Goal: Check status: Check status

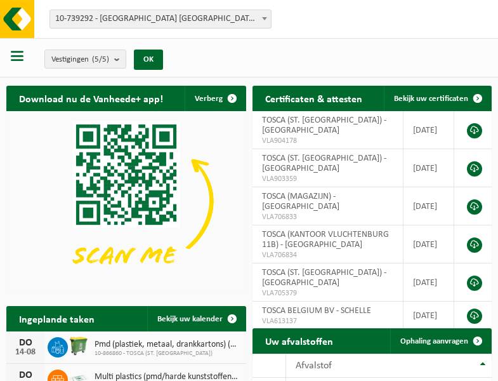
click at [265, 18] on b at bounding box center [264, 18] width 5 height 3
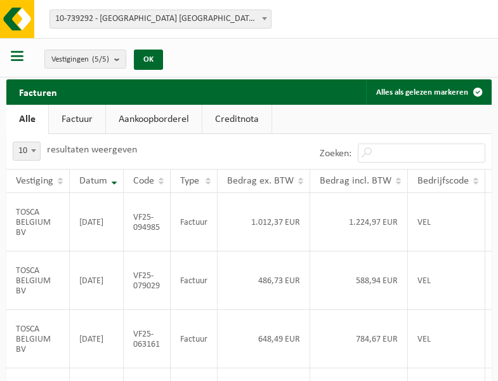
click at [265, 18] on b at bounding box center [264, 18] width 5 height 3
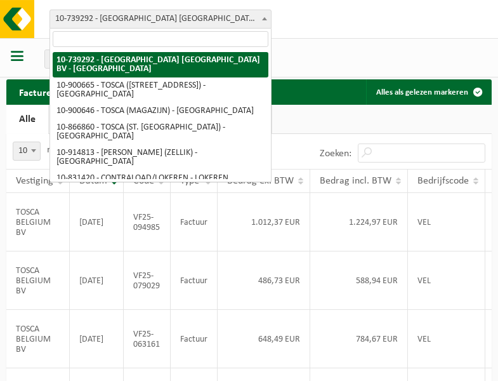
select select "119212"
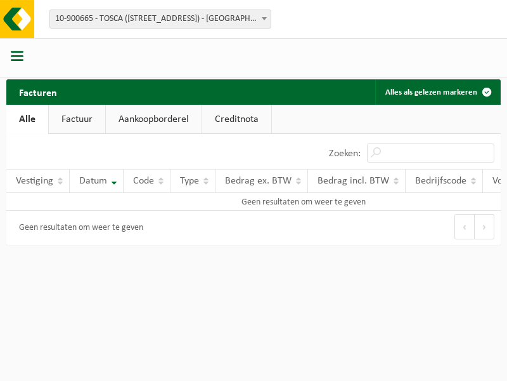
click at [265, 18] on b at bounding box center [264, 18] width 5 height 3
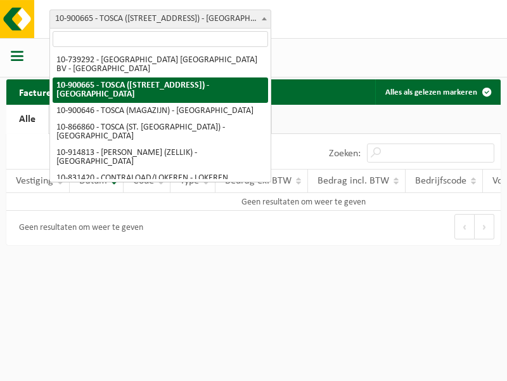
select select "119209"
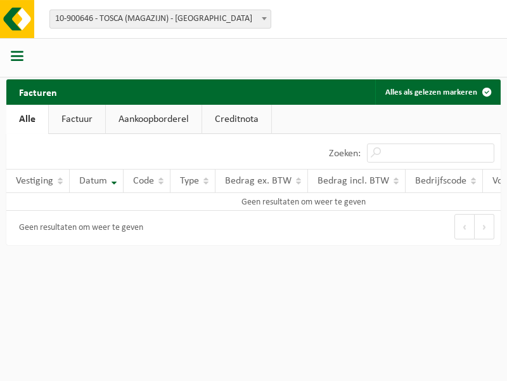
click at [265, 18] on b at bounding box center [264, 18] width 5 height 3
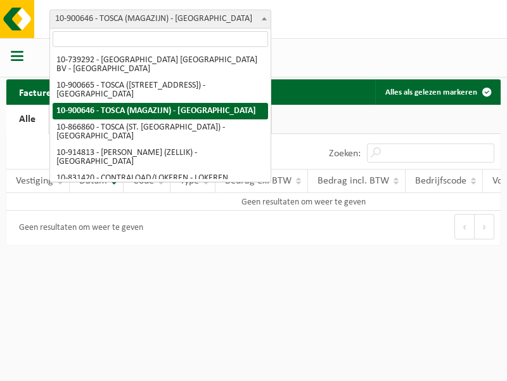
select select "103057"
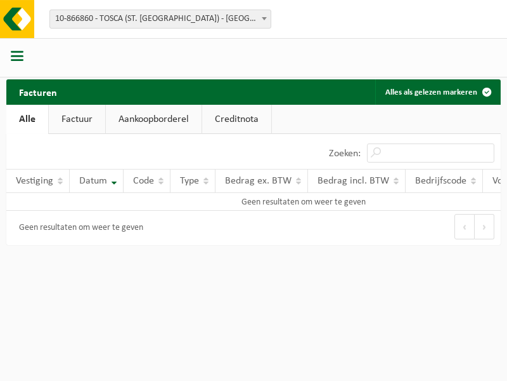
click at [265, 18] on b at bounding box center [264, 18] width 5 height 3
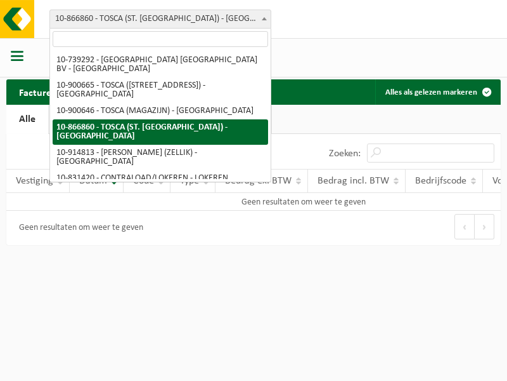
select select "126716"
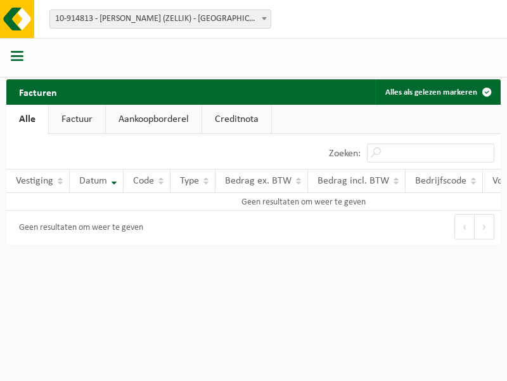
click at [265, 18] on b at bounding box center [264, 18] width 5 height 3
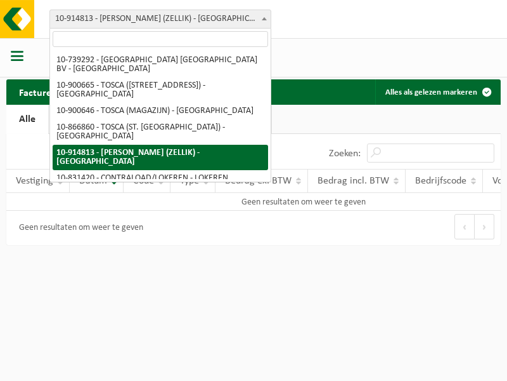
select select "88625"
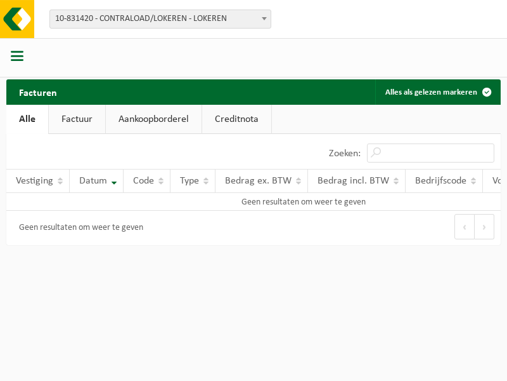
click at [265, 18] on b at bounding box center [264, 18] width 5 height 3
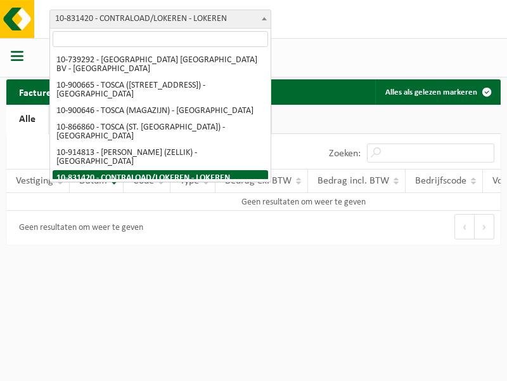
select select "99558"
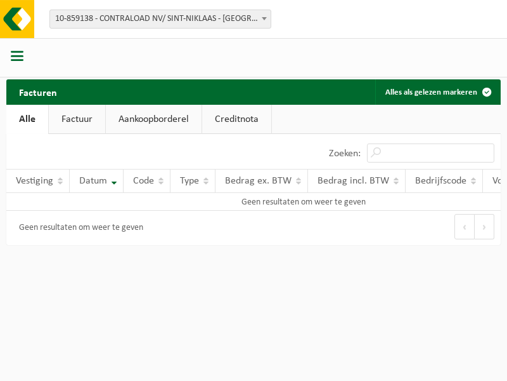
click at [265, 18] on b at bounding box center [264, 18] width 5 height 3
